Goal: Task Accomplishment & Management: Manage account settings

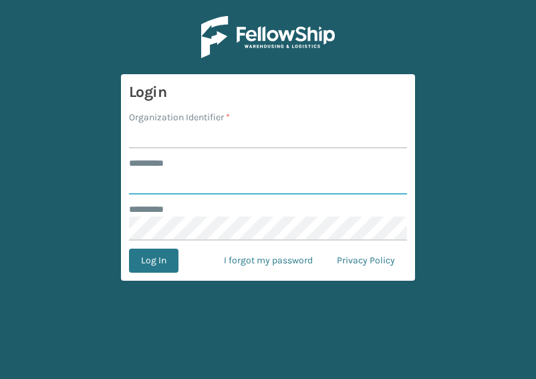
type input "**********"
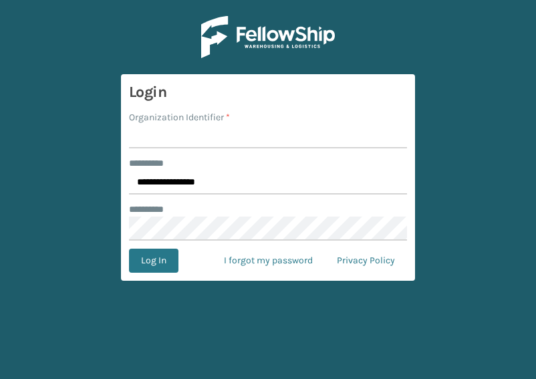
click at [150, 133] on input "Organization Identifier *" at bounding box center [268, 136] width 278 height 24
type input "SuperAdminOrganization"
click at [149, 260] on button "Log In" at bounding box center [153, 261] width 49 height 24
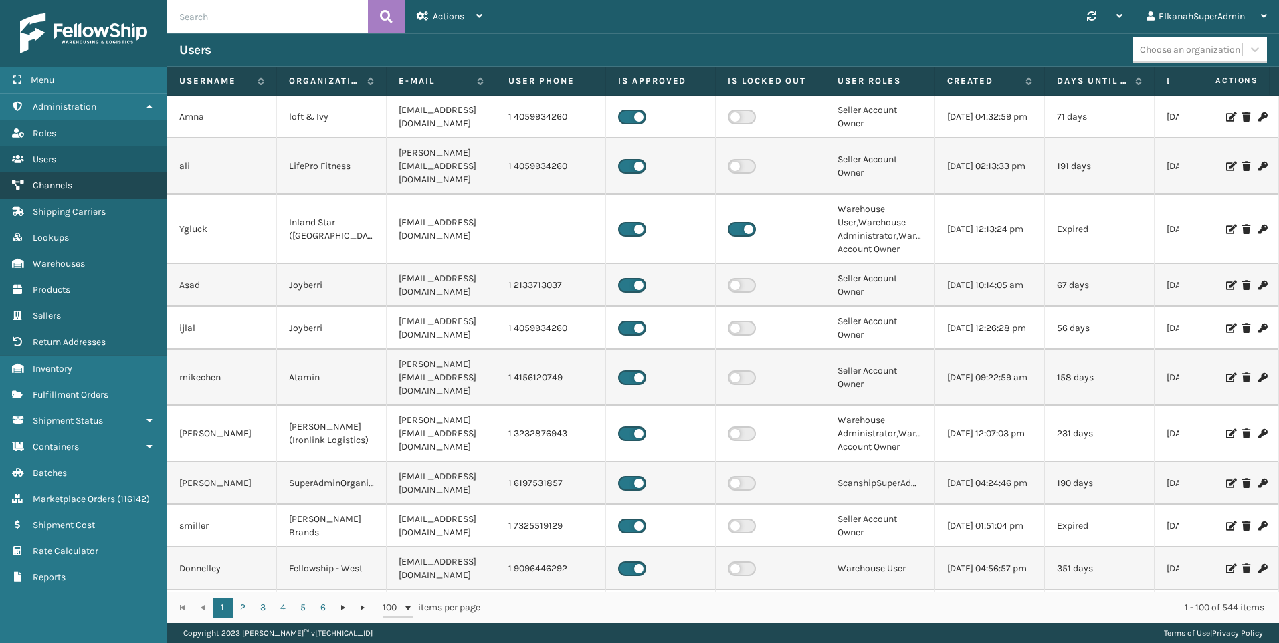
click at [66, 181] on span "Channels" at bounding box center [52, 185] width 39 height 11
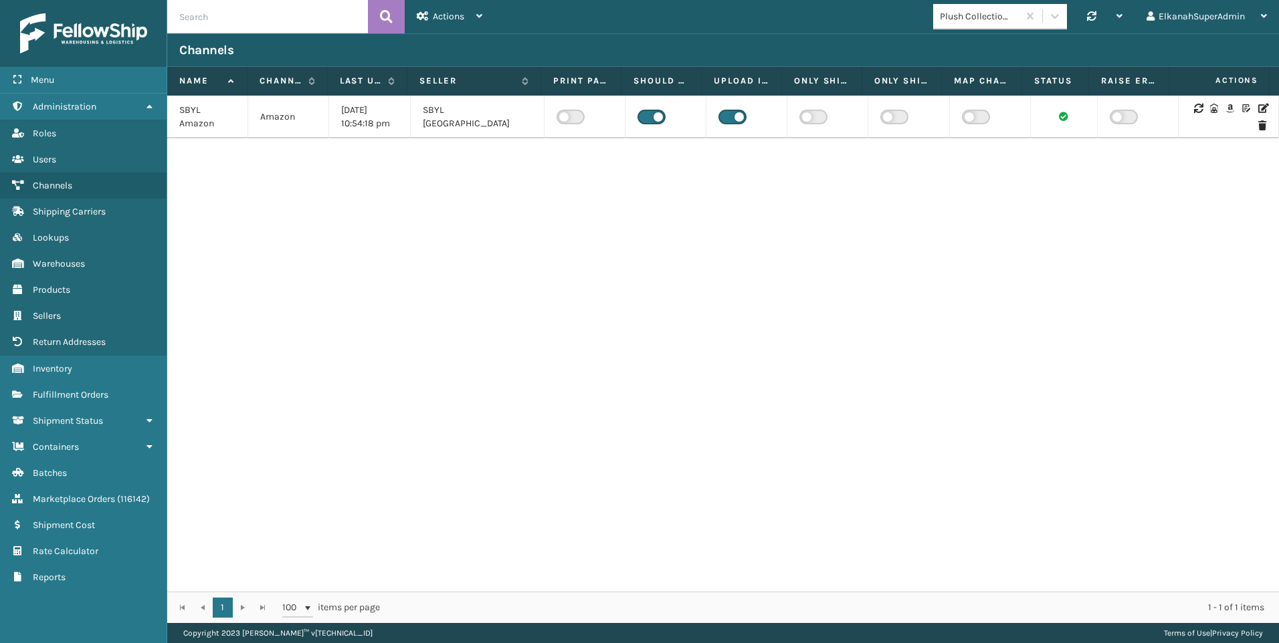
click at [536, 105] on icon at bounding box center [1262, 108] width 8 height 9
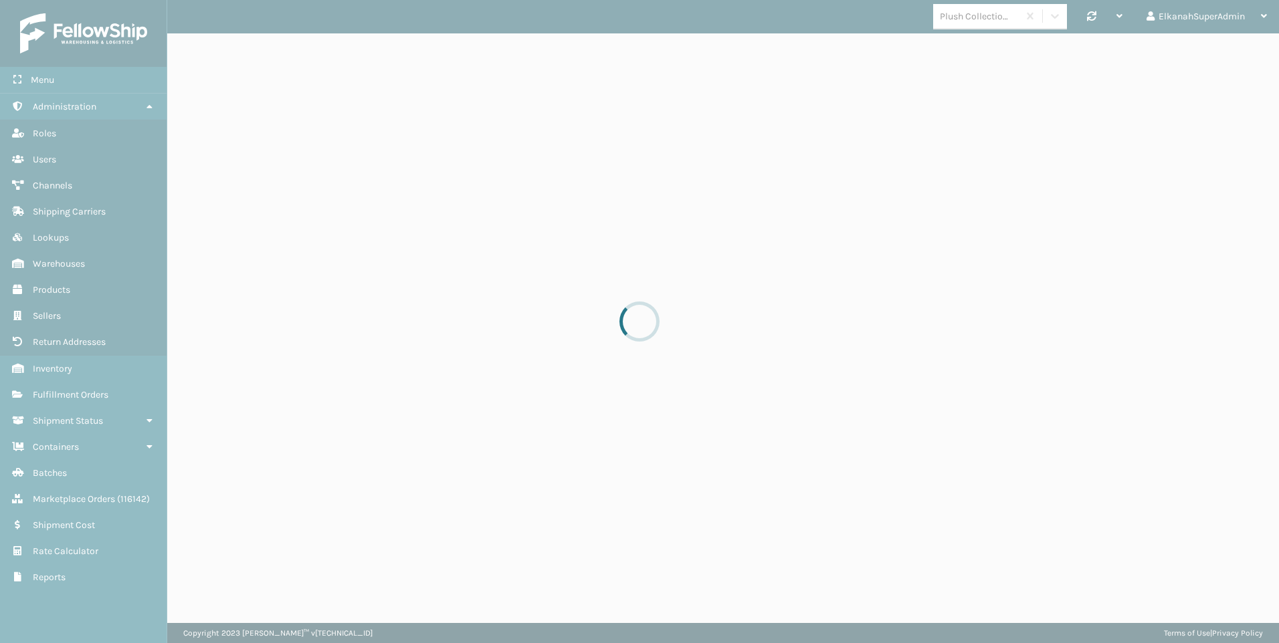
select select "pm"
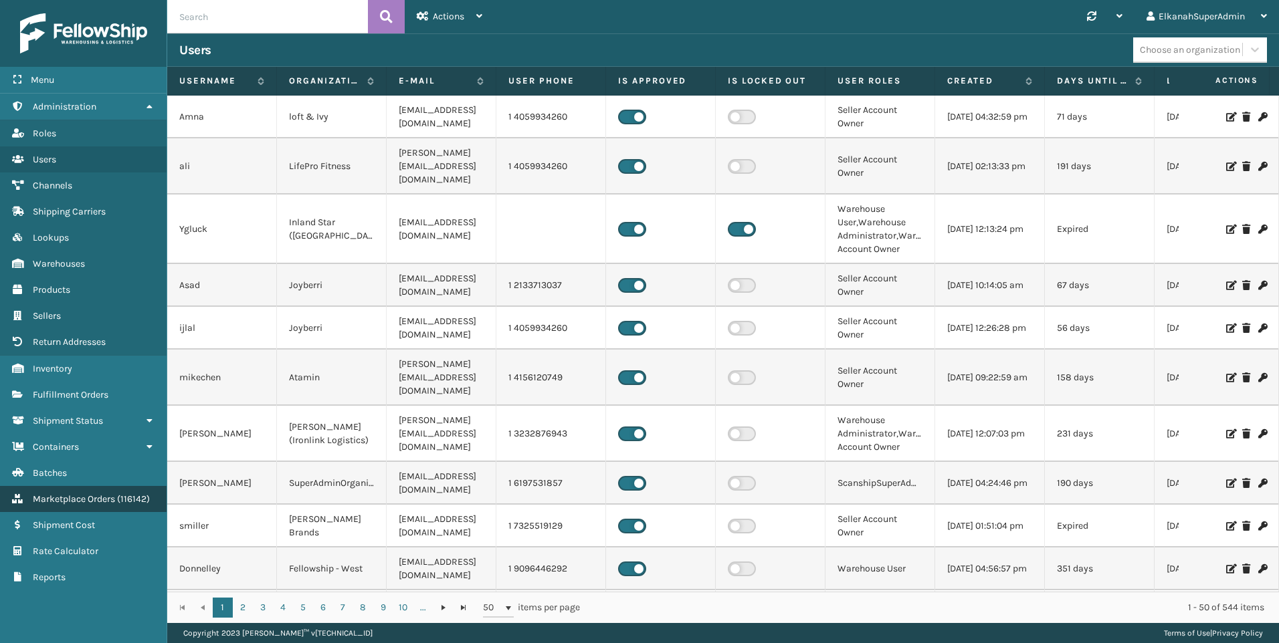
click at [76, 498] on span "Marketplace Orders" at bounding box center [74, 499] width 82 height 11
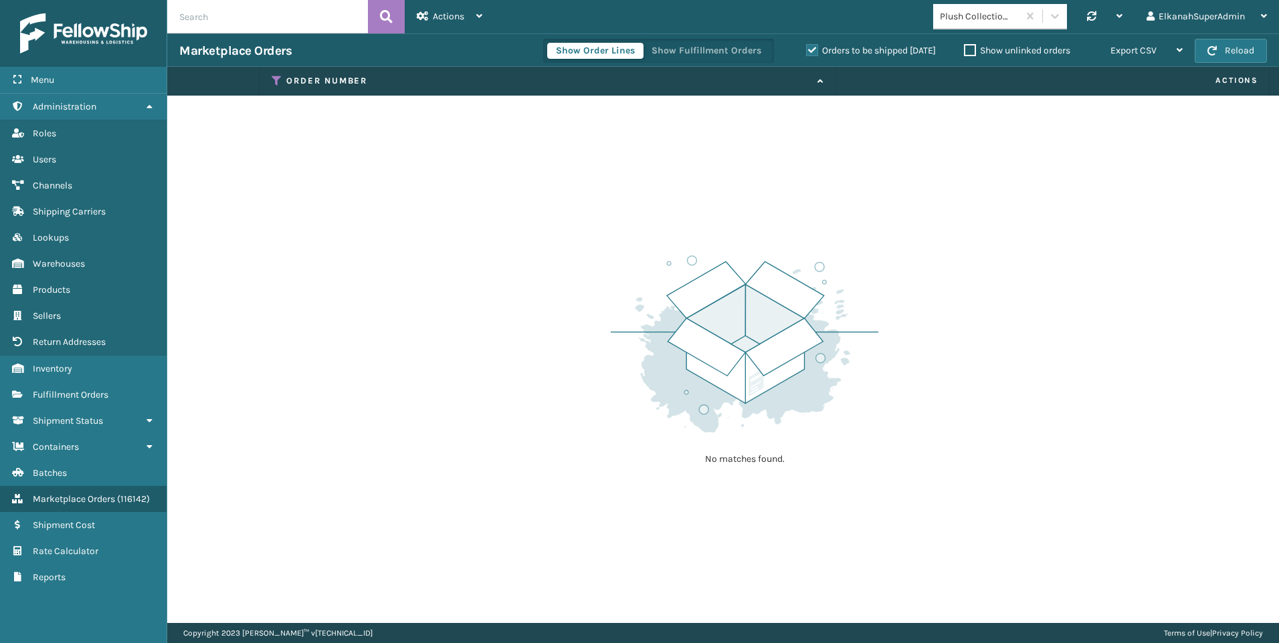
click at [807, 52] on label "Orders to be shipped [DATE]" at bounding box center [871, 50] width 130 height 11
click at [807, 52] on input "Orders to be shipped [DATE]" at bounding box center [806, 47] width 1 height 9
click at [278, 80] on icon at bounding box center [277, 81] width 11 height 12
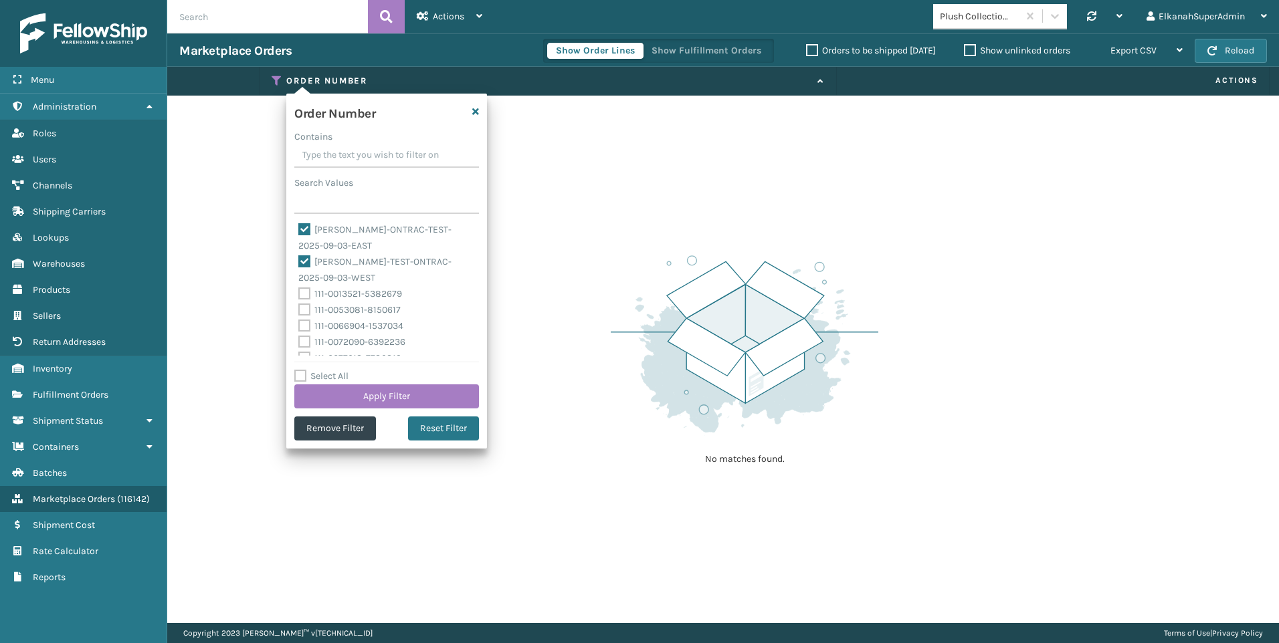
click at [305, 227] on label "[PERSON_NAME]-ONTRAC-TEST-2025-09-03-EAST" at bounding box center [374, 237] width 153 height 27
click at [299, 227] on input "[PERSON_NAME]-ONTRAC-TEST-2025-09-03-EAST" at bounding box center [298, 226] width 1 height 9
checkbox input "false"
click at [305, 259] on label "[PERSON_NAME]-TEST-ONTRAC-2025-09-03-WEST" at bounding box center [374, 269] width 153 height 27
click at [299, 259] on input "[PERSON_NAME]-TEST-ONTRAC-2025-09-03-WEST" at bounding box center [298, 258] width 1 height 9
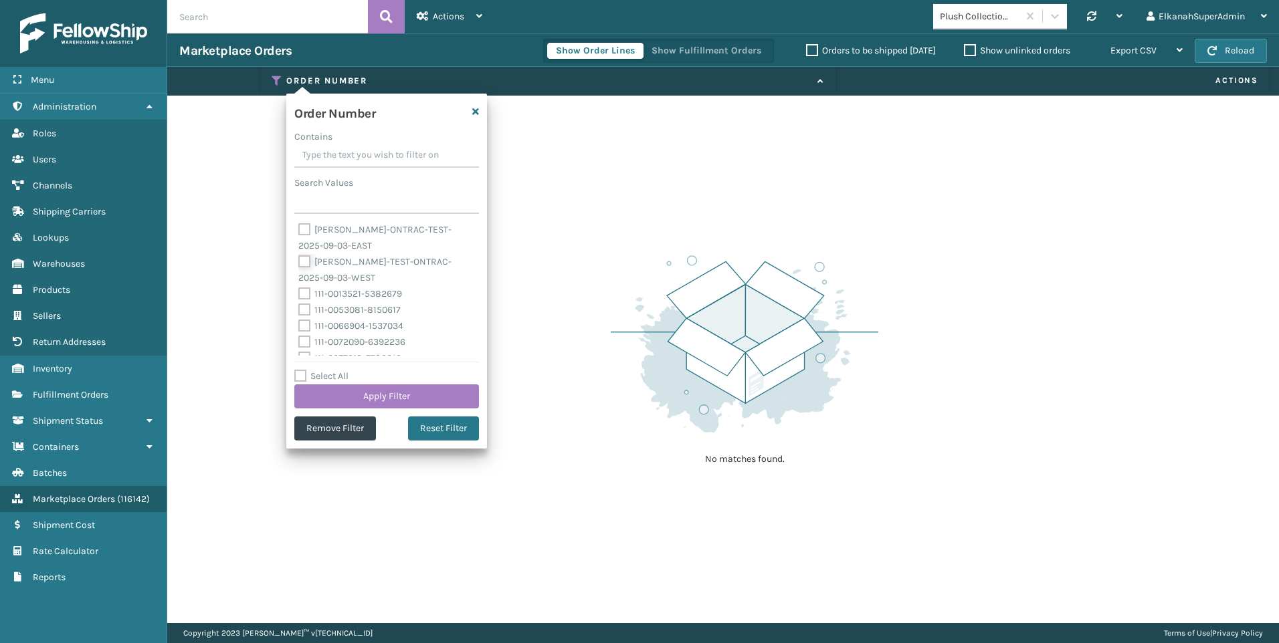
checkbox input "false"
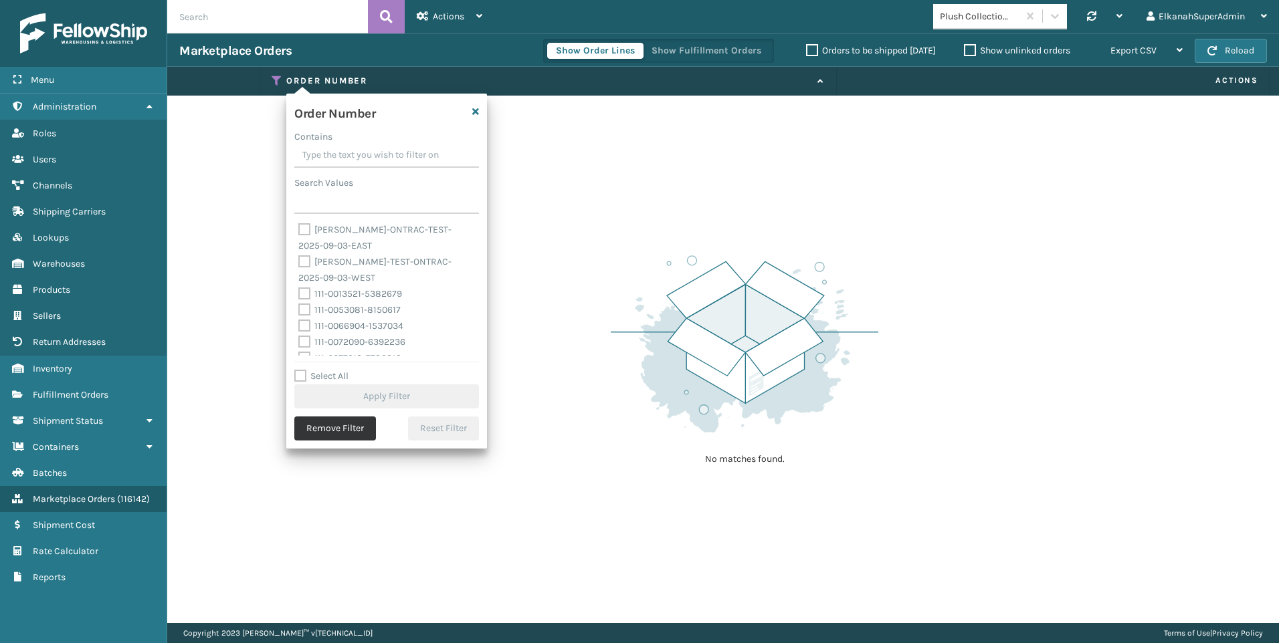
click at [346, 433] on button "Remove Filter" at bounding box center [335, 429] width 82 height 24
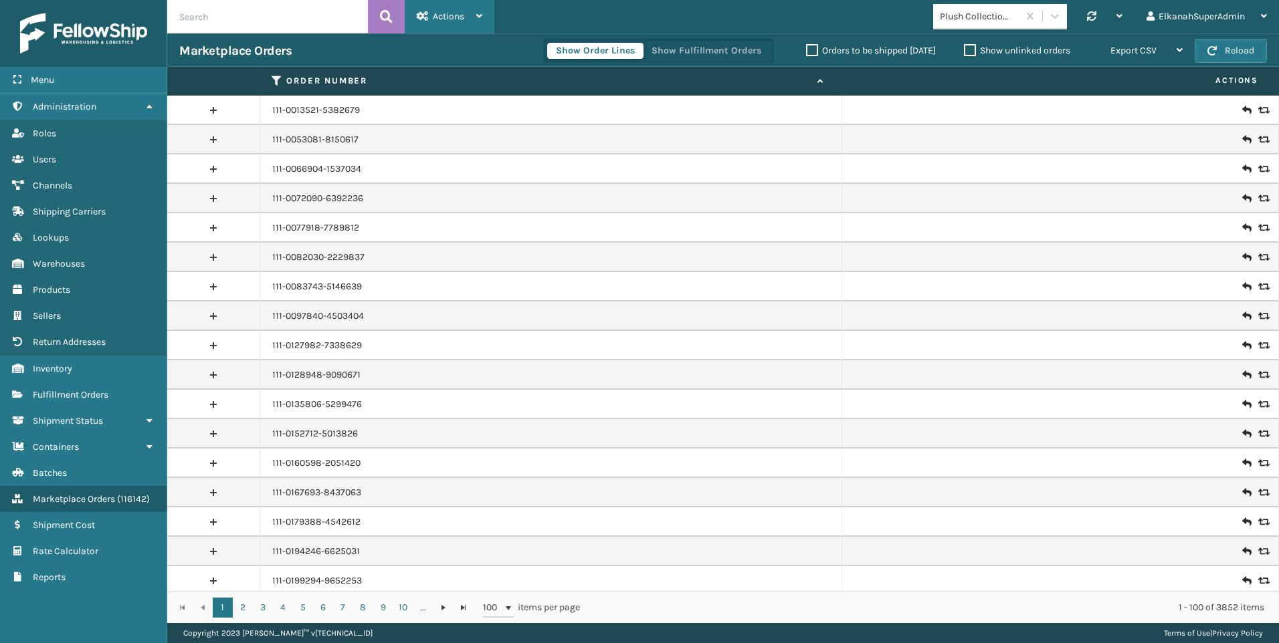
click at [472, 17] on div "Actions" at bounding box center [450, 16] width 66 height 33
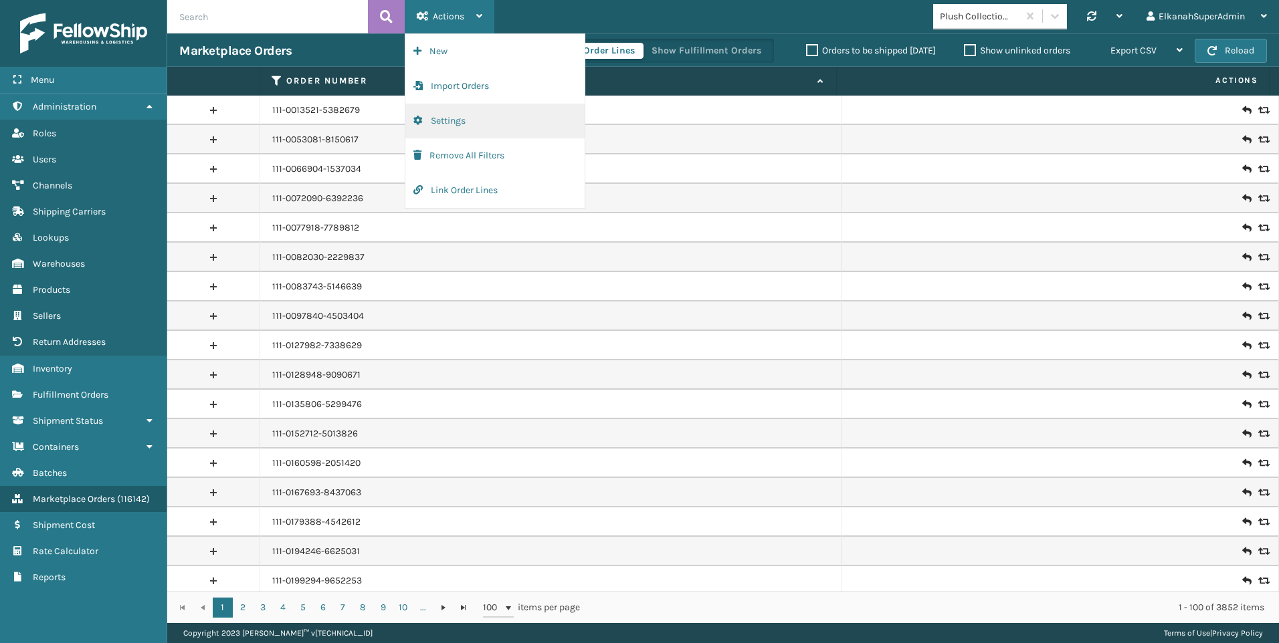
click at [446, 115] on button "Settings" at bounding box center [494, 121] width 179 height 35
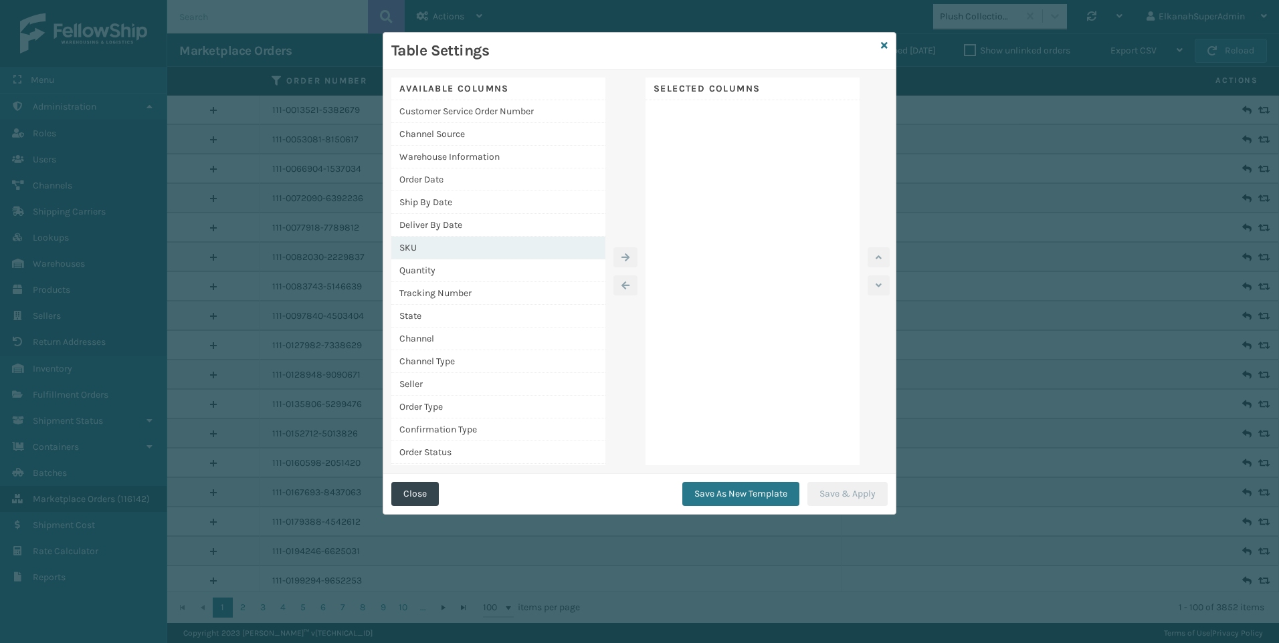
click at [427, 251] on div "SKU" at bounding box center [498, 248] width 214 height 23
click at [628, 258] on icon "button" at bounding box center [625, 257] width 8 height 9
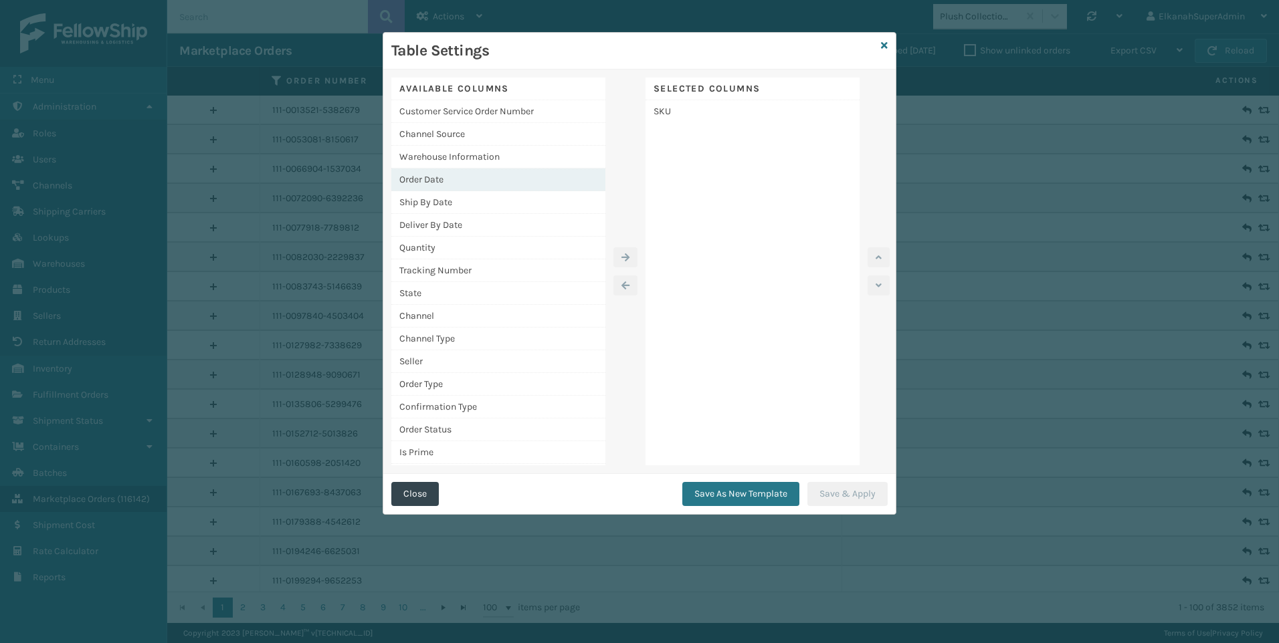
click at [433, 181] on div "Order Date" at bounding box center [498, 180] width 214 height 23
click at [625, 256] on icon "button" at bounding box center [625, 257] width 8 height 9
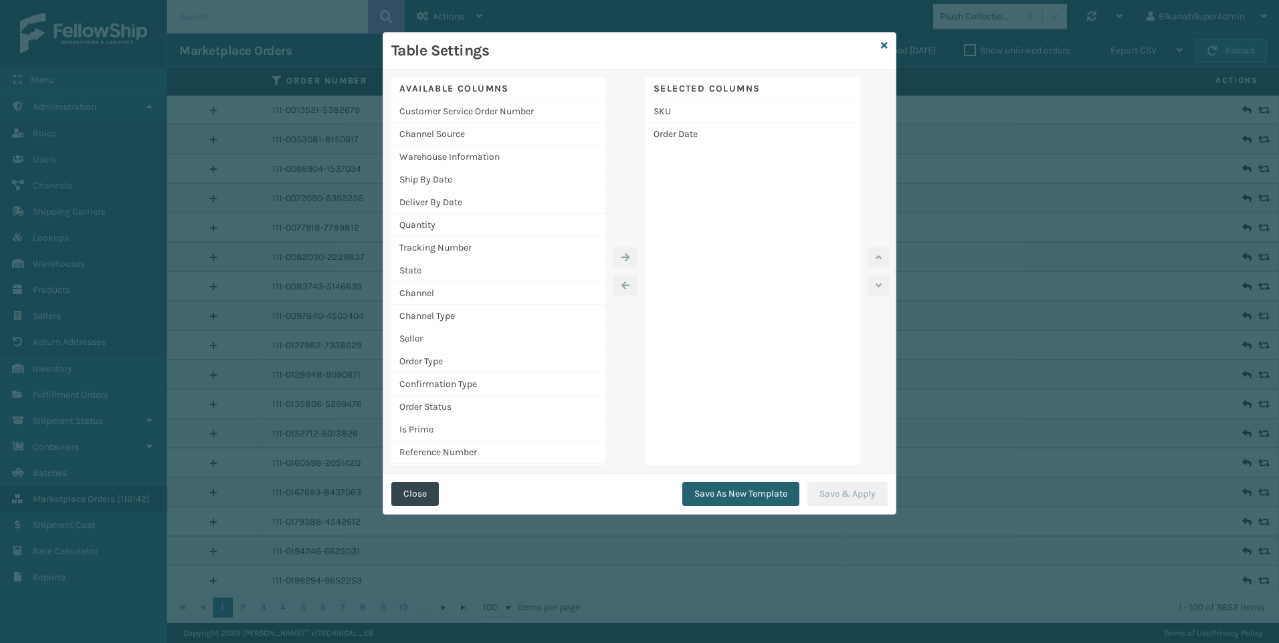
click at [736, 492] on button "Save As New Template" at bounding box center [740, 494] width 117 height 24
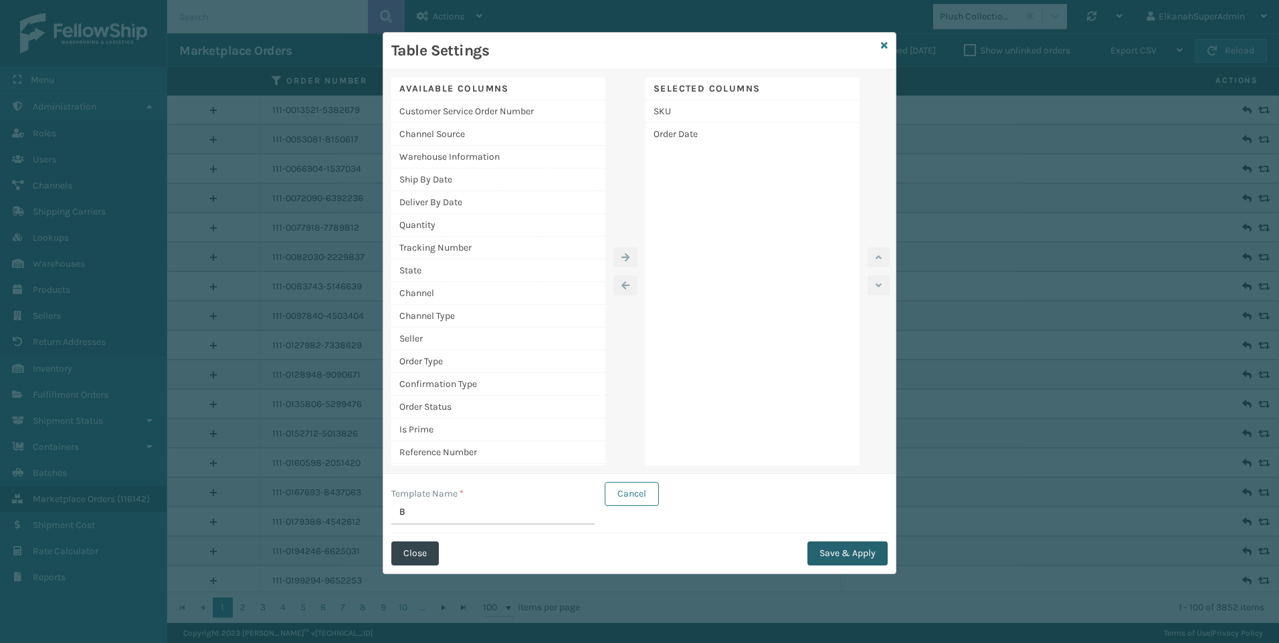
type input "B"
click at [823, 555] on button "Save & Apply" at bounding box center [847, 554] width 80 height 24
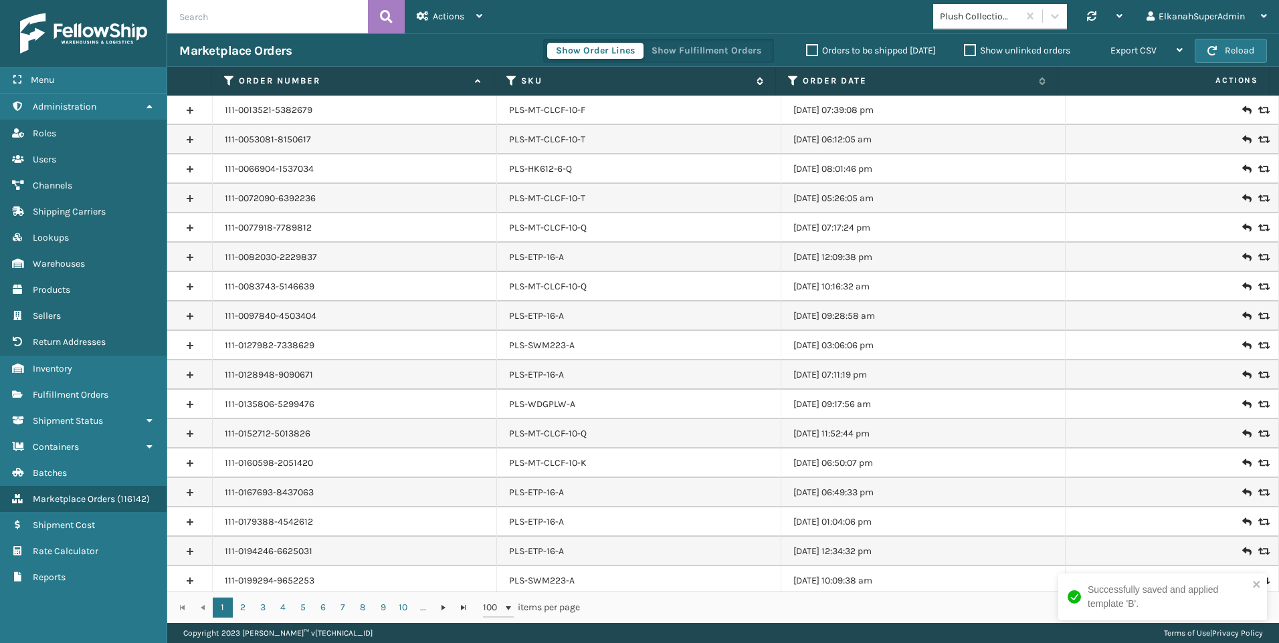
click at [510, 83] on icon at bounding box center [511, 81] width 11 height 12
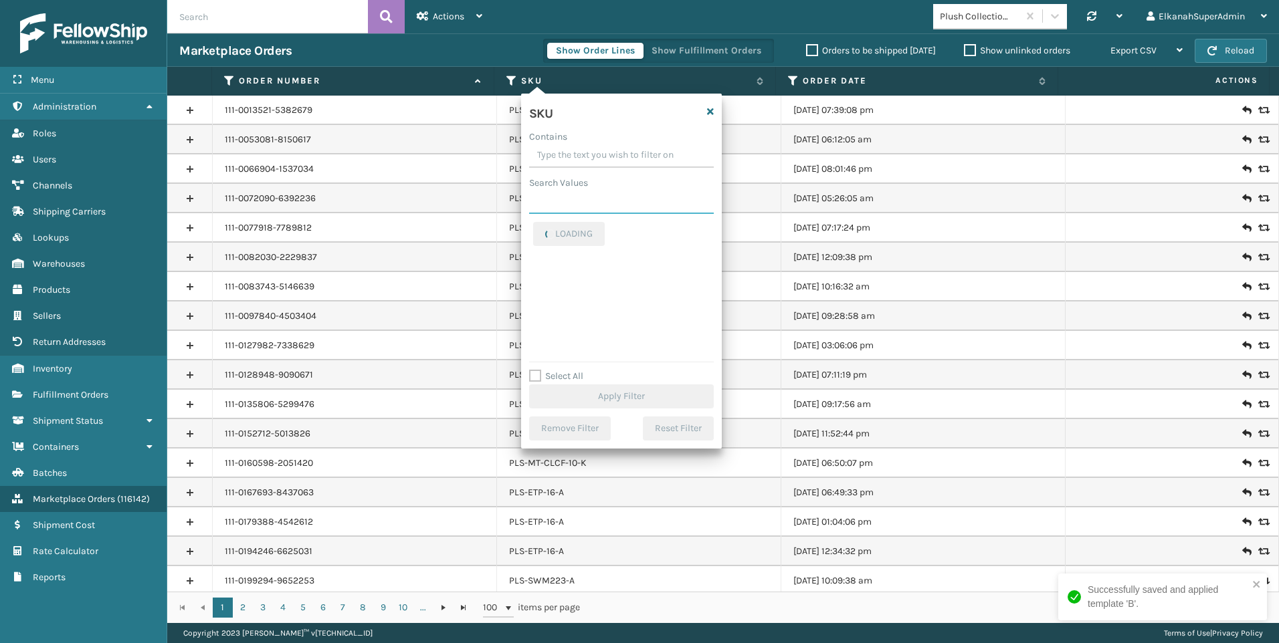
click at [542, 202] on input "Search Values" at bounding box center [621, 202] width 185 height 24
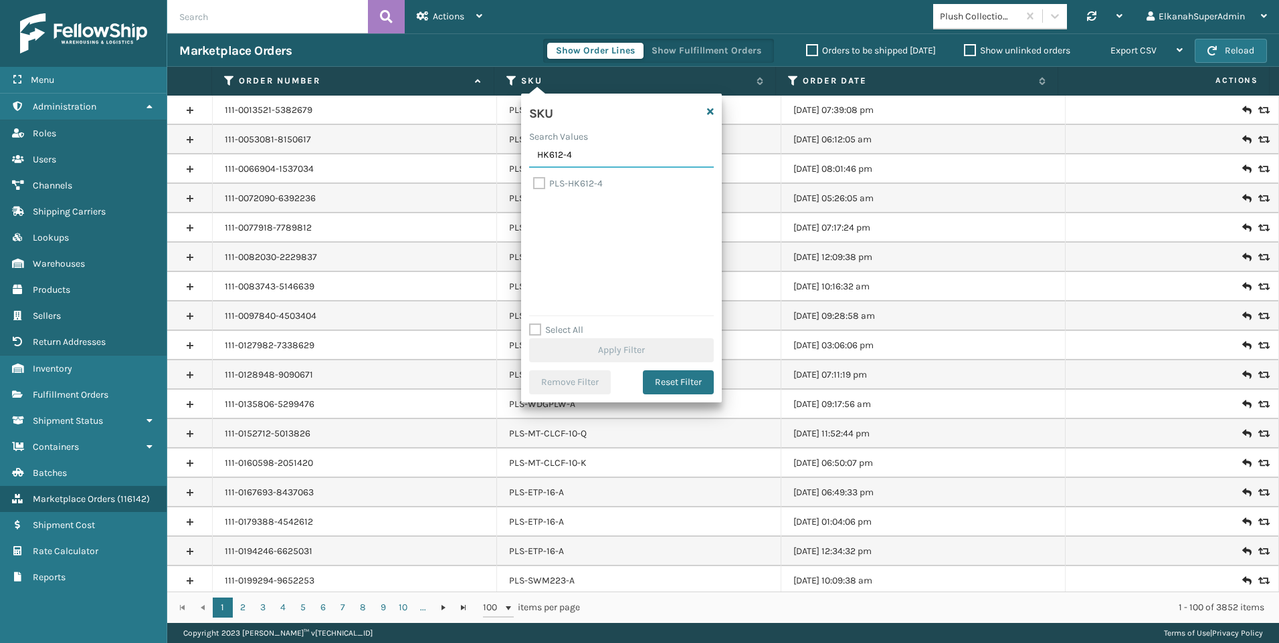
type input "HK612-4"
click at [541, 183] on label "PLS-HK612-4" at bounding box center [568, 183] width 70 height 11
click at [534, 183] on input "PLS-HK612-4" at bounding box center [533, 180] width 1 height 9
checkbox input "true"
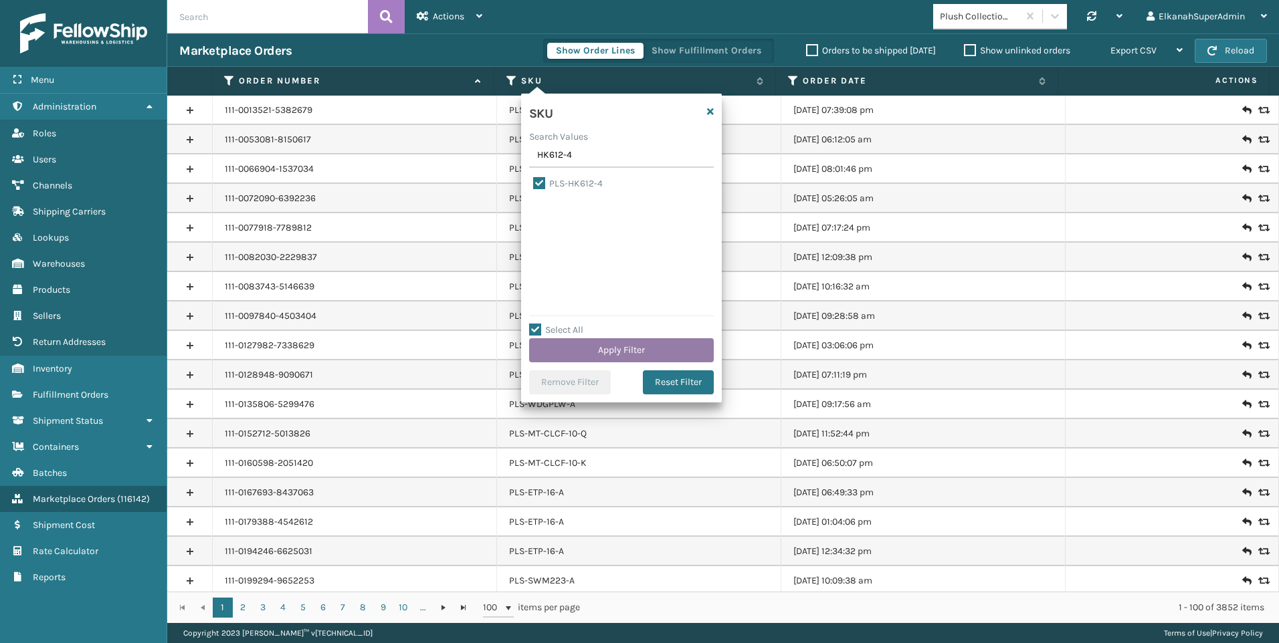
click at [608, 354] on button "Apply Filter" at bounding box center [621, 350] width 185 height 24
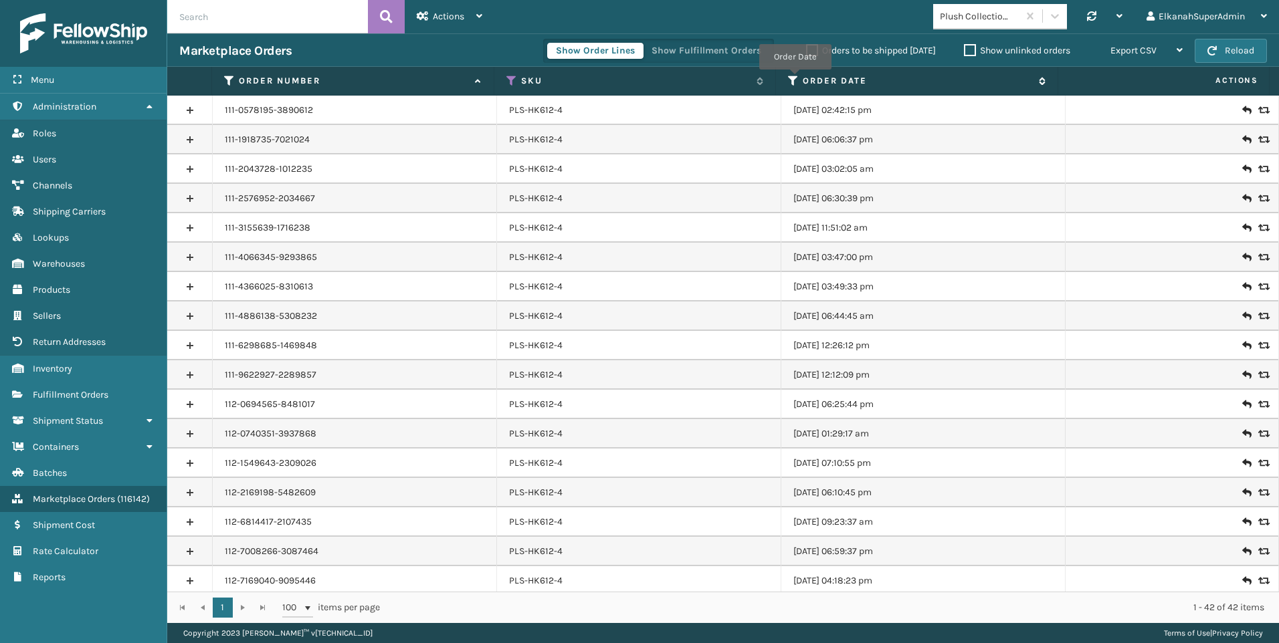
click at [795, 79] on icon at bounding box center [793, 81] width 11 height 12
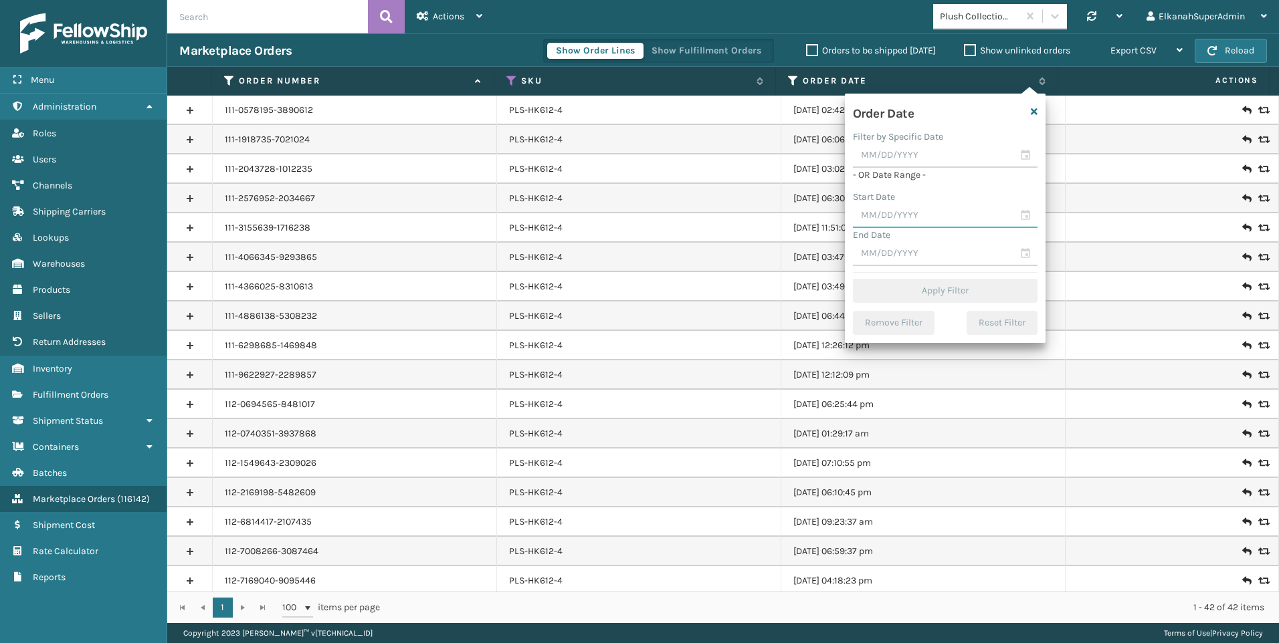
click at [1022, 217] on input "text" at bounding box center [945, 216] width 185 height 24
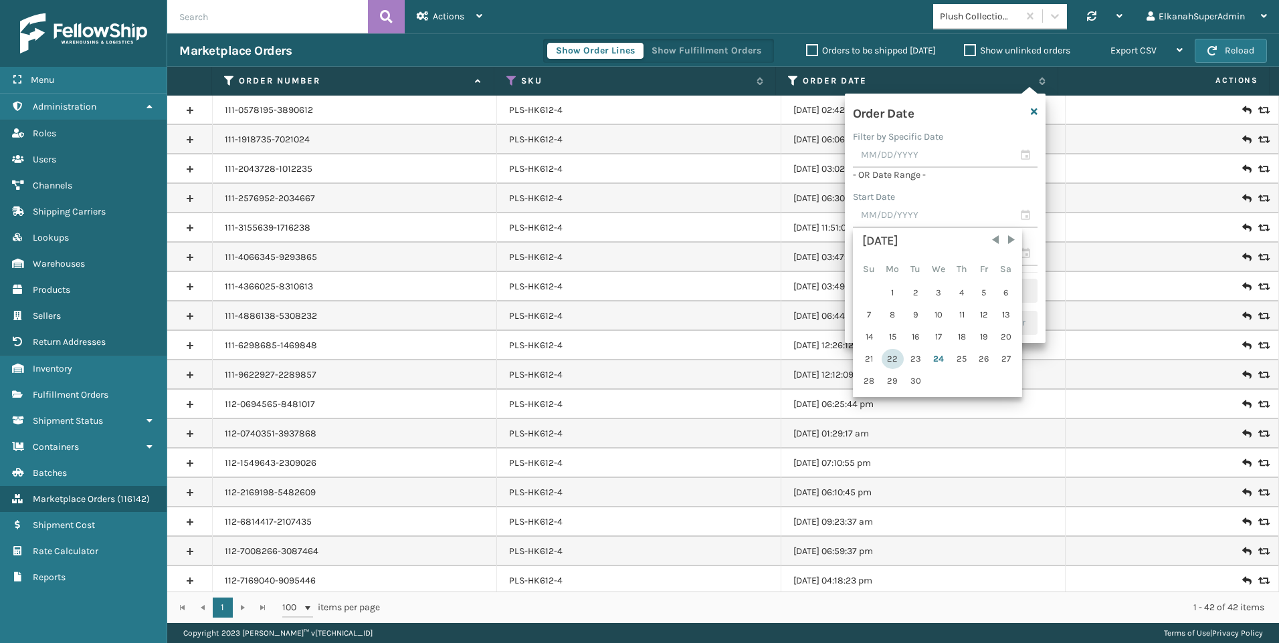
click at [888, 360] on div "22" at bounding box center [893, 359] width 22 height 20
type input "[DATE]"
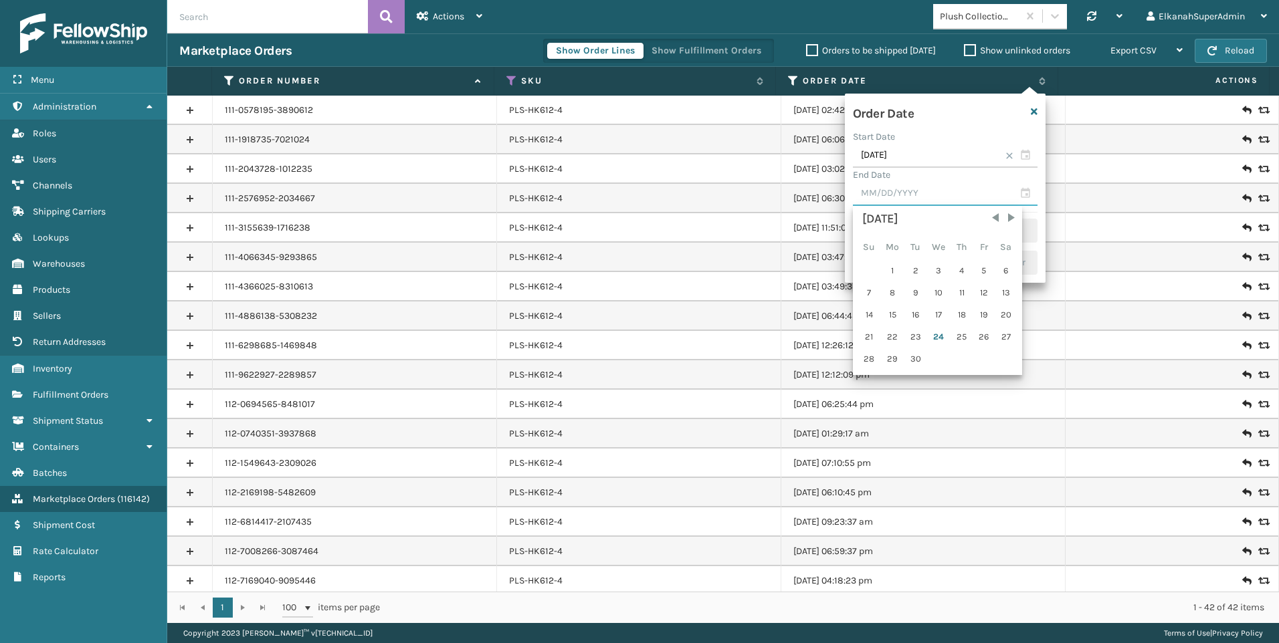
click at [1031, 193] on input "text" at bounding box center [945, 194] width 185 height 24
click at [914, 335] on div "23" at bounding box center [916, 337] width 20 height 20
type input "[DATE]"
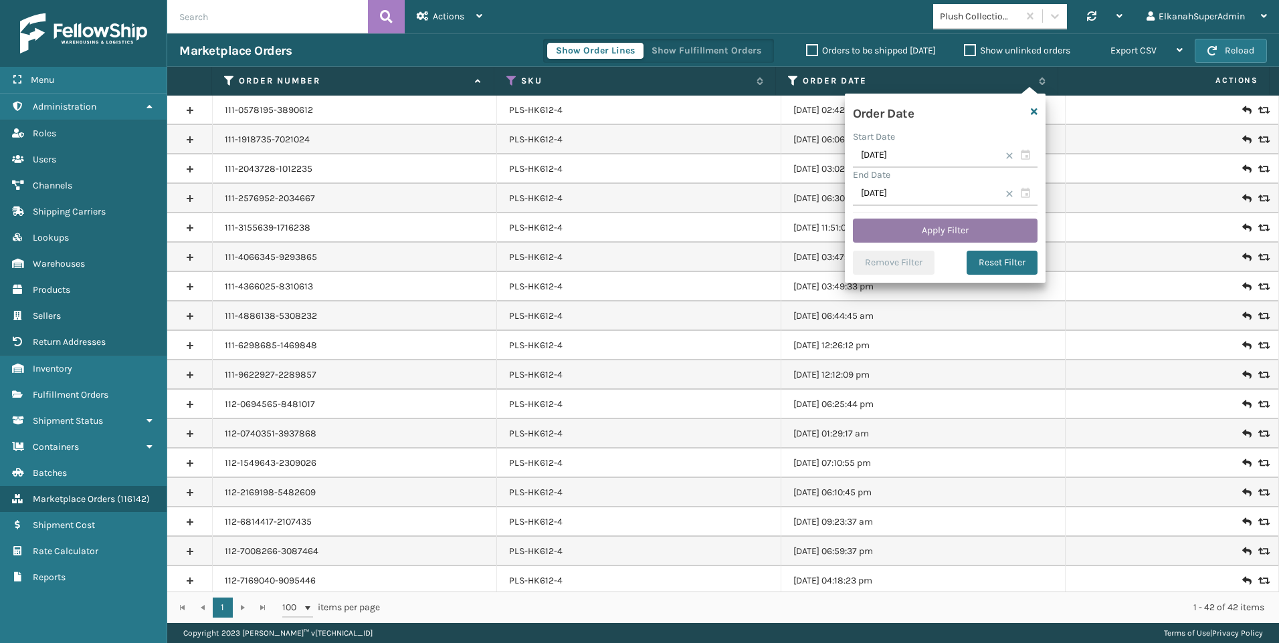
click at [940, 229] on button "Apply Filter" at bounding box center [945, 231] width 185 height 24
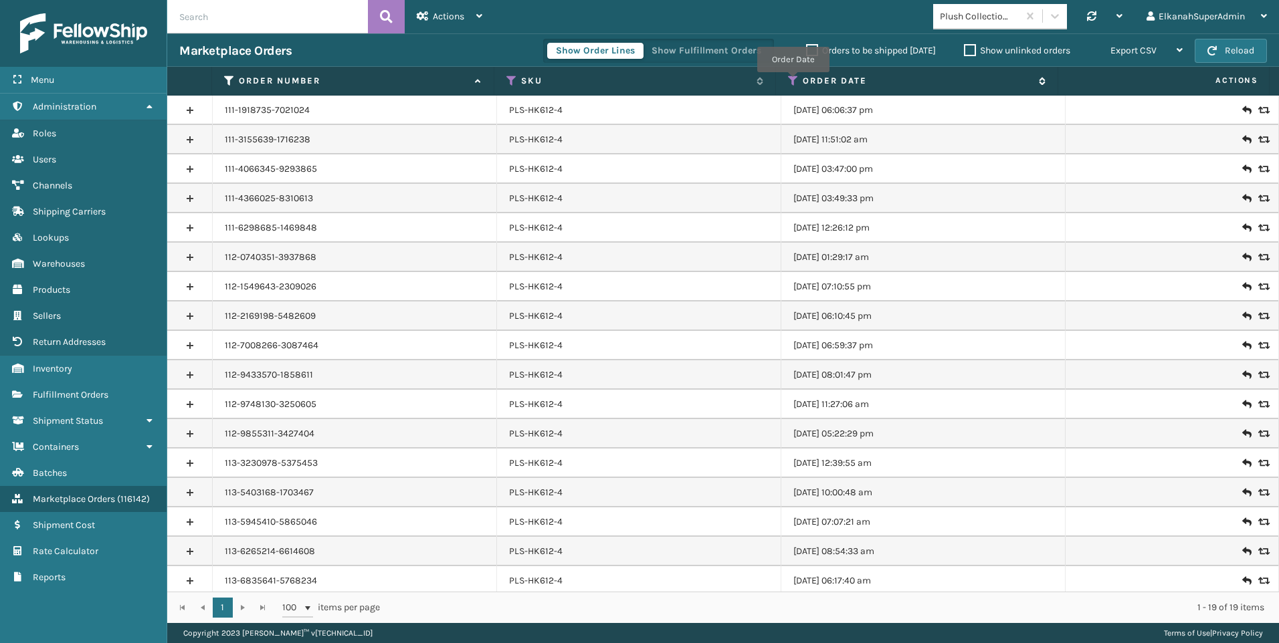
click at [793, 82] on icon at bounding box center [793, 81] width 11 height 12
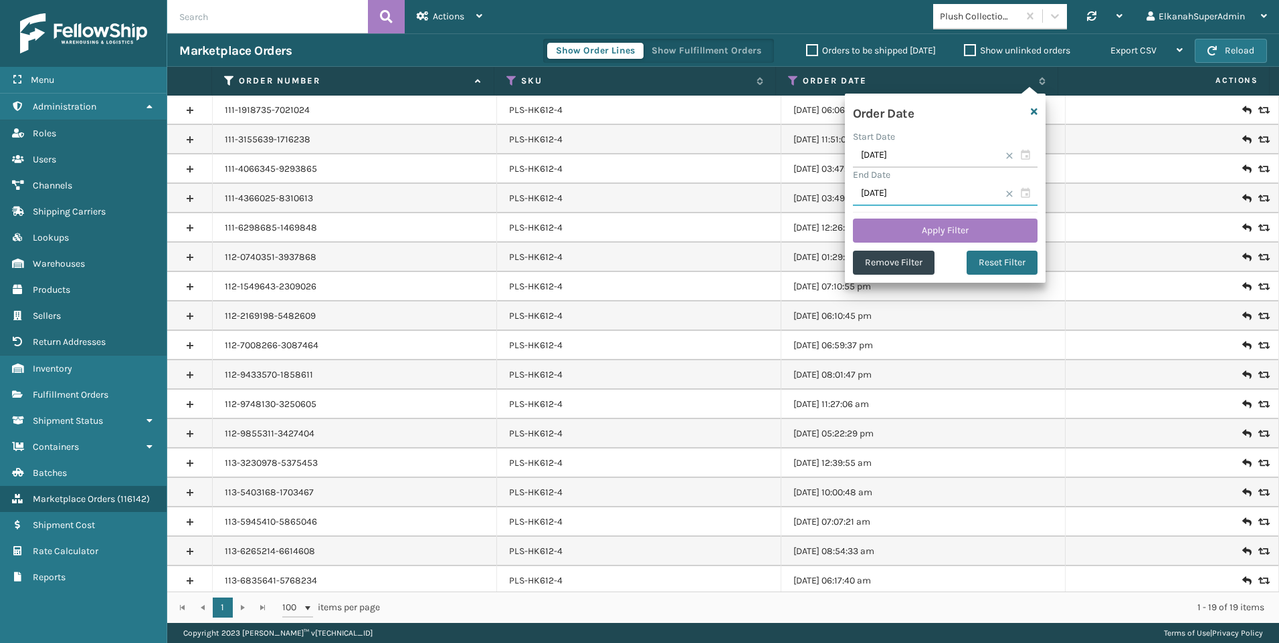
click at [1027, 195] on input "[DATE]" at bounding box center [945, 194] width 185 height 24
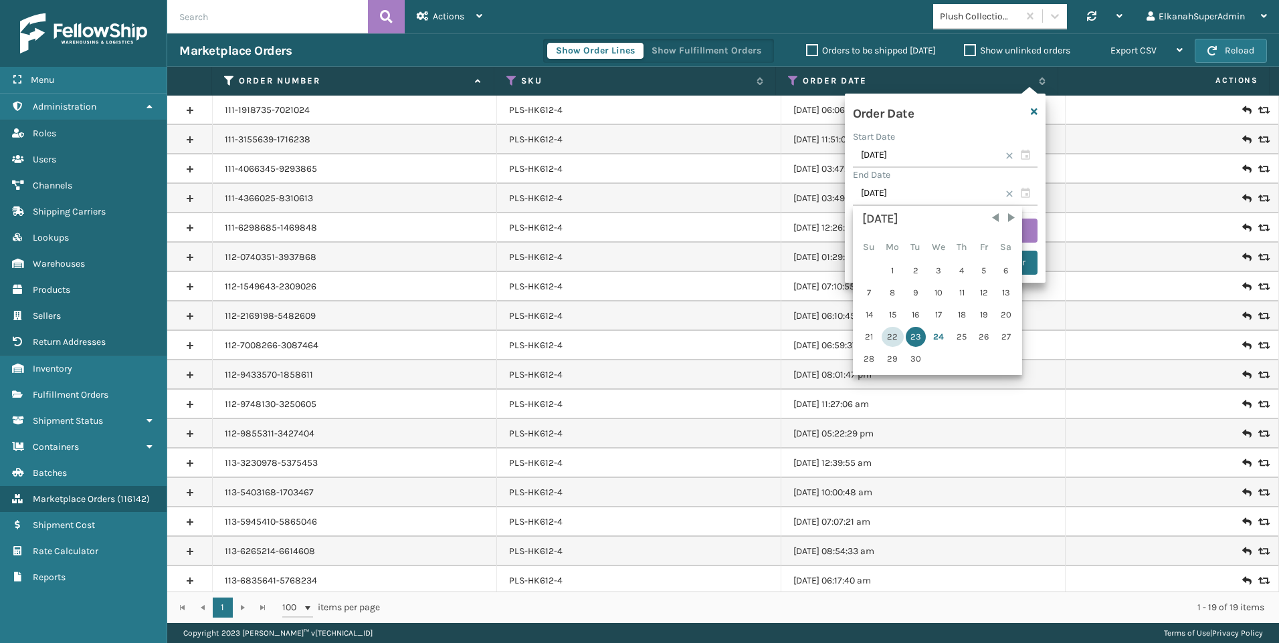
click at [892, 338] on div "22" at bounding box center [893, 337] width 22 height 20
type input "[DATE]"
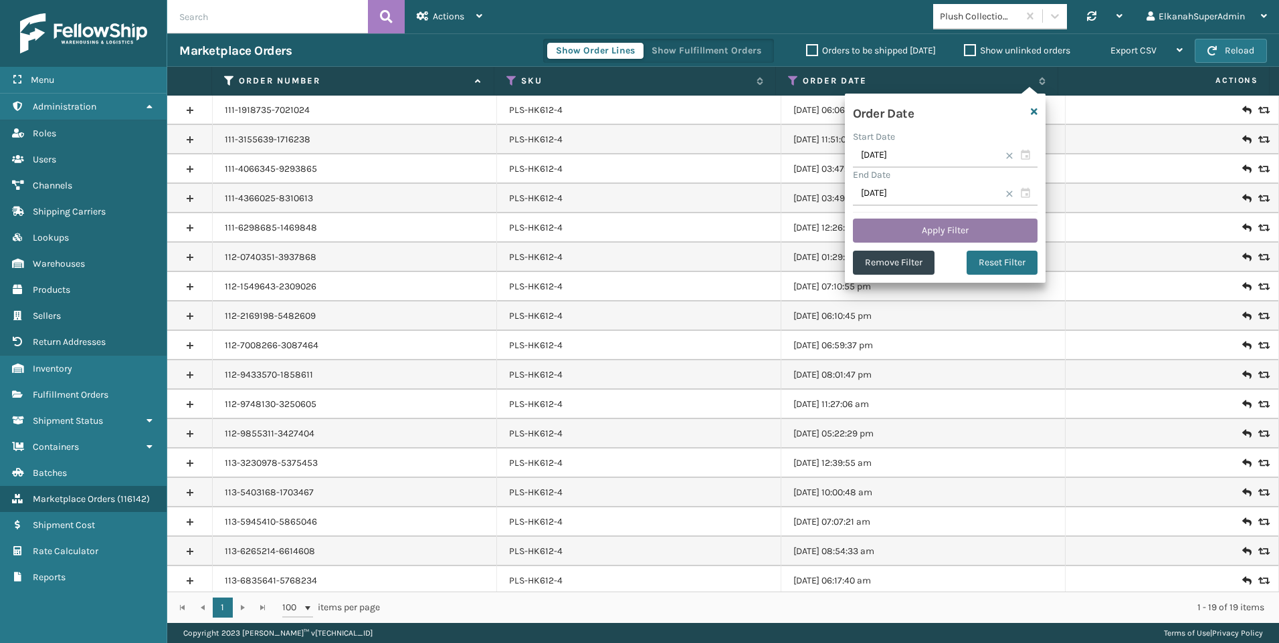
click at [959, 234] on button "Apply Filter" at bounding box center [945, 231] width 185 height 24
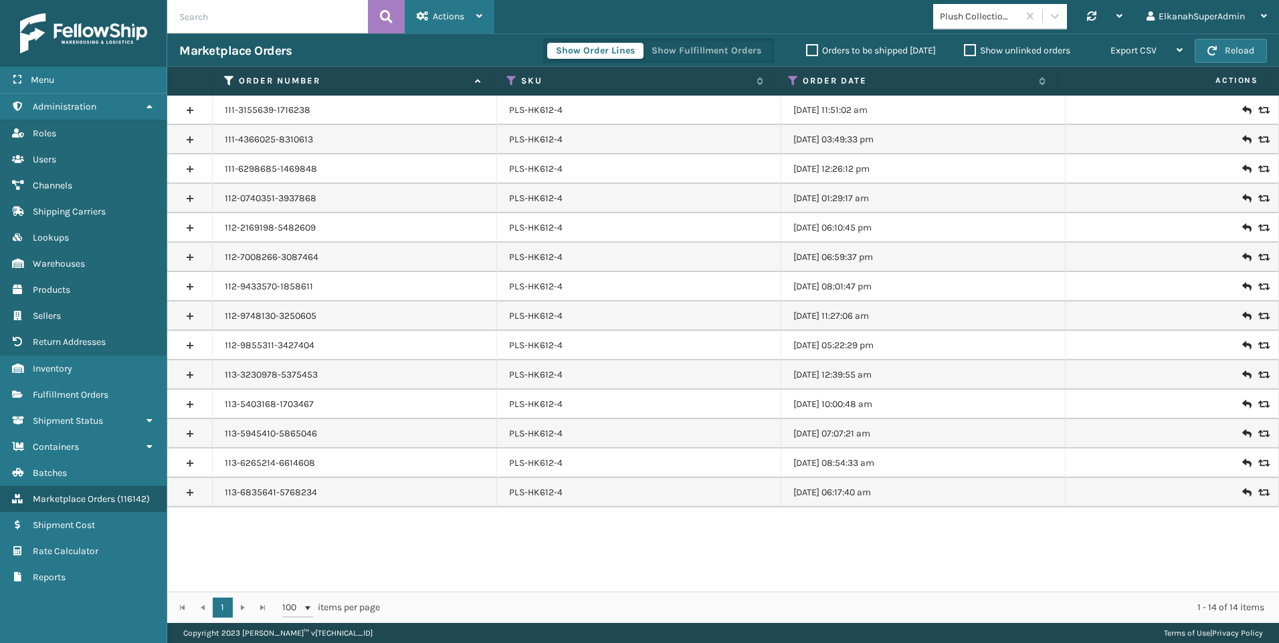
click at [464, 17] on span "Actions" at bounding box center [448, 16] width 31 height 11
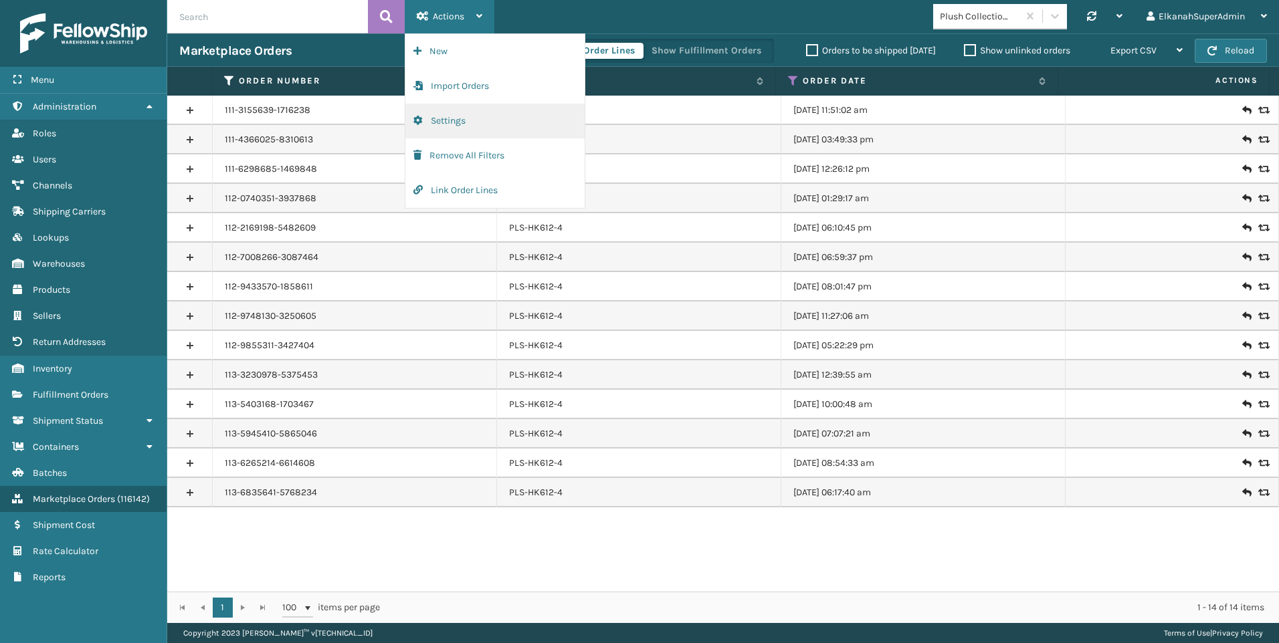
click at [447, 120] on button "Settings" at bounding box center [494, 121] width 179 height 35
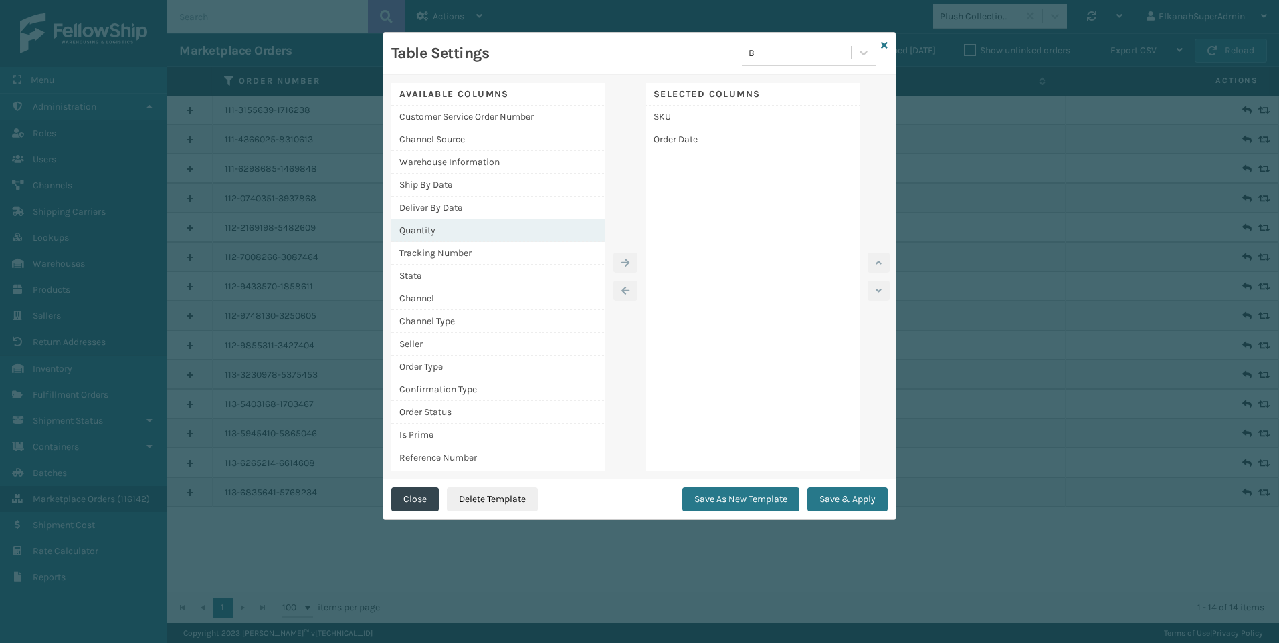
click at [434, 225] on div "Quantity" at bounding box center [498, 230] width 214 height 23
click at [617, 261] on button "button" at bounding box center [625, 263] width 24 height 20
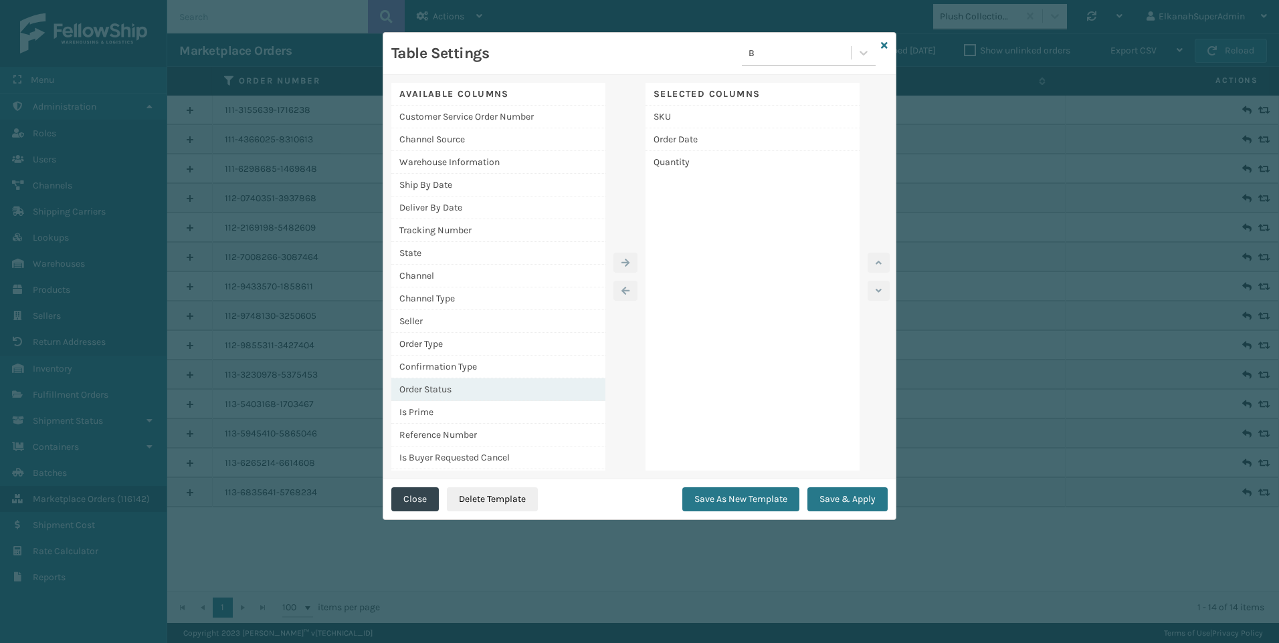
click at [431, 383] on div "Order Status" at bounding box center [498, 390] width 214 height 23
click at [623, 259] on icon "button" at bounding box center [625, 262] width 8 height 9
click at [843, 499] on button "Save & Apply" at bounding box center [847, 500] width 80 height 24
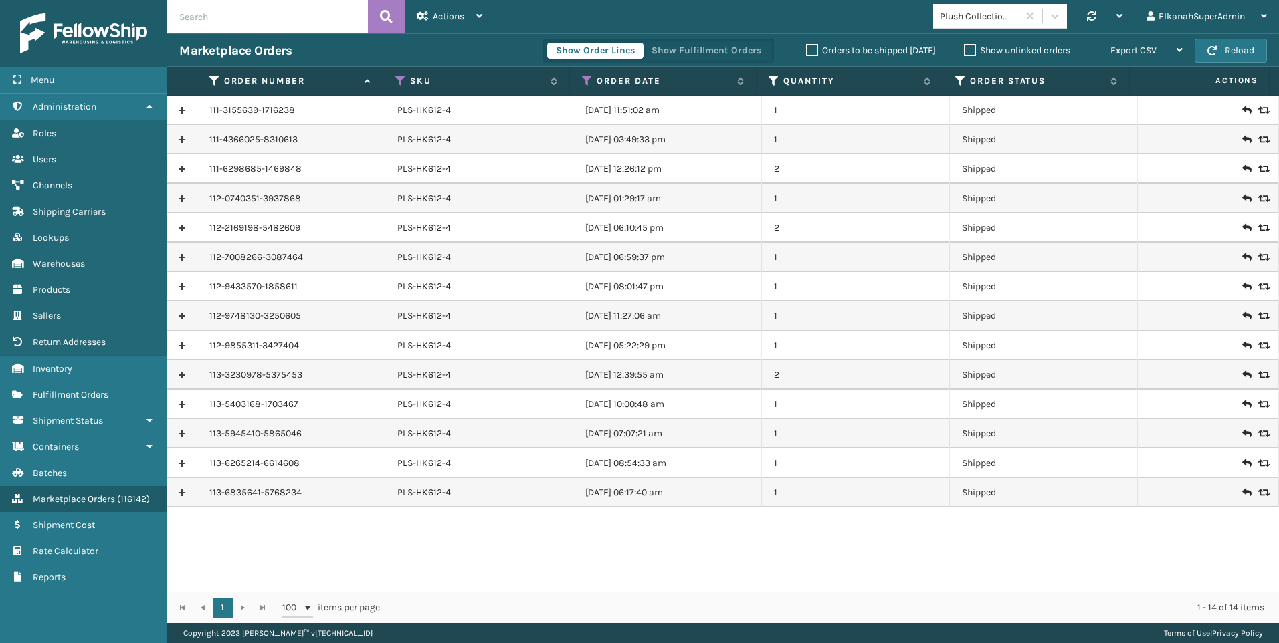
click at [646, 88] on th "Order Date" at bounding box center [663, 81] width 187 height 29
click at [640, 80] on label "Order Date" at bounding box center [664, 81] width 134 height 12
